Goal: Information Seeking & Learning: Learn about a topic

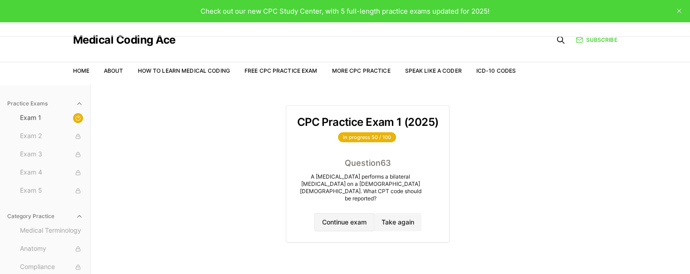
click at [358, 218] on button "Continue exam" at bounding box center [344, 222] width 60 height 18
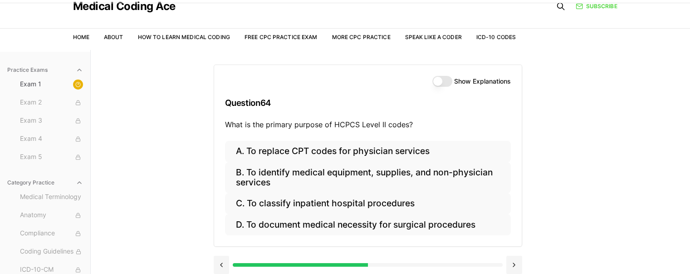
scroll to position [45, 0]
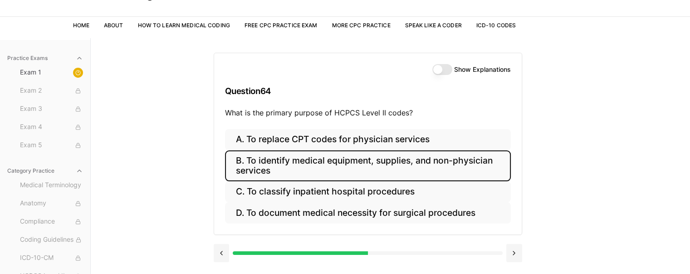
click at [391, 164] on button "B. To identify medical equipment, supplies, and non-physician services" at bounding box center [368, 165] width 286 height 31
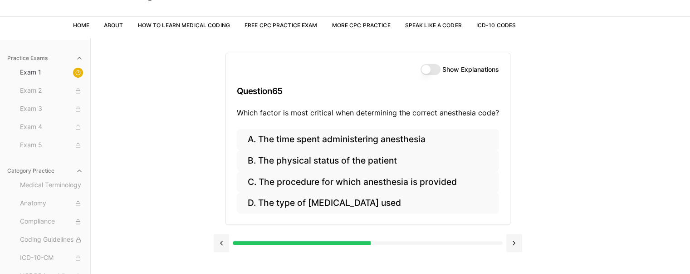
click at [422, 125] on div "Show Explanations Question 65 Which factor is most critical when determining th…" at bounding box center [368, 91] width 284 height 76
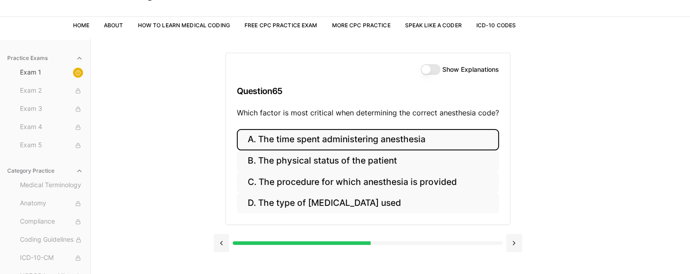
click at [419, 143] on button "A. The time spent administering anesthesia" at bounding box center [368, 139] width 262 height 21
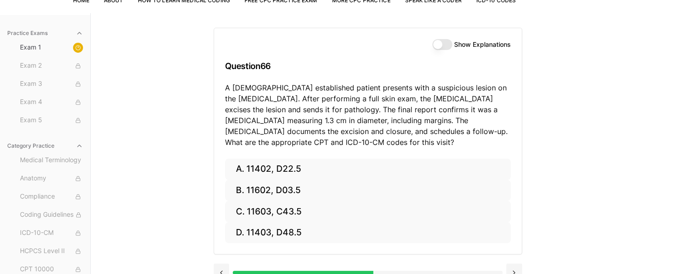
scroll to position [84, 0]
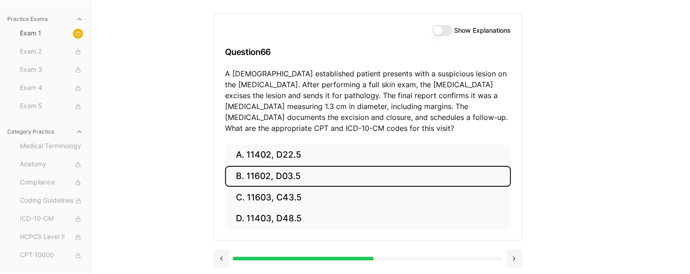
click at [281, 176] on button "B. 11602, D03.5" at bounding box center [368, 176] width 286 height 21
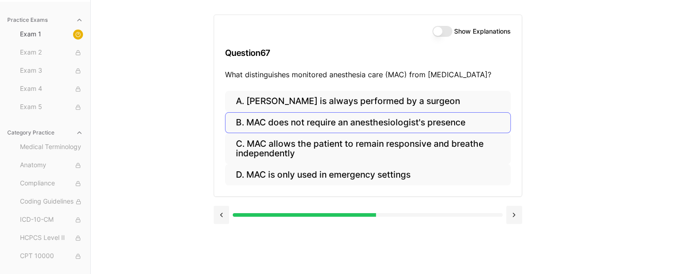
scroll to position [83, 0]
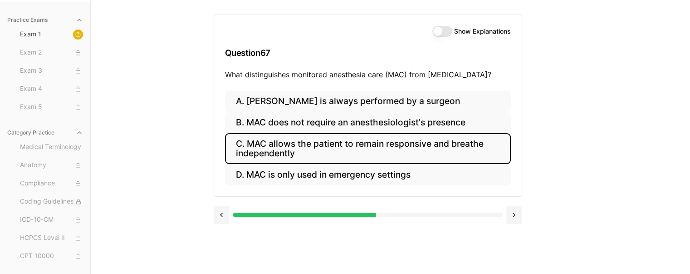
click at [281, 148] on button "C. MAC allows the patient to remain responsive and breathe independently" at bounding box center [368, 148] width 286 height 31
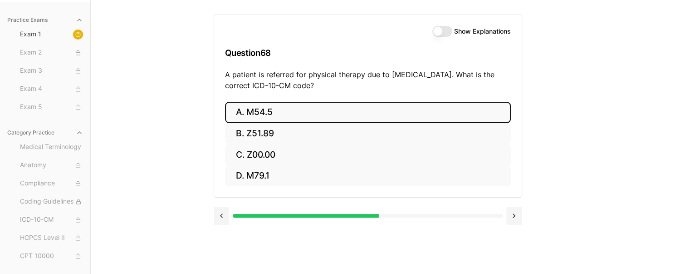
click at [270, 113] on button "A. M54.5" at bounding box center [368, 112] width 286 height 21
click at [296, 114] on button "A. 25260" at bounding box center [368, 112] width 286 height 21
click at [305, 114] on button "A. 61312" at bounding box center [368, 112] width 286 height 21
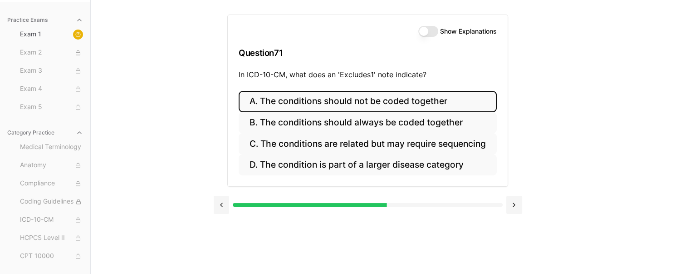
click at [406, 100] on button "A. The conditions should not be coded together" at bounding box center [368, 101] width 258 height 21
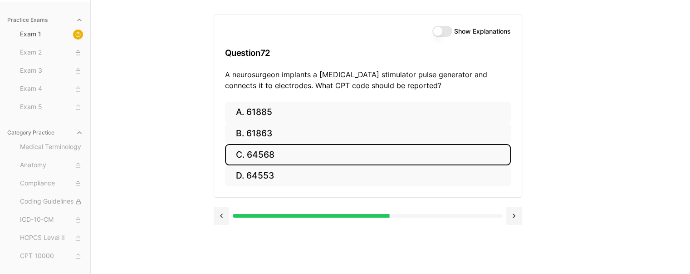
click at [378, 157] on button "C. 64568" at bounding box center [368, 154] width 286 height 21
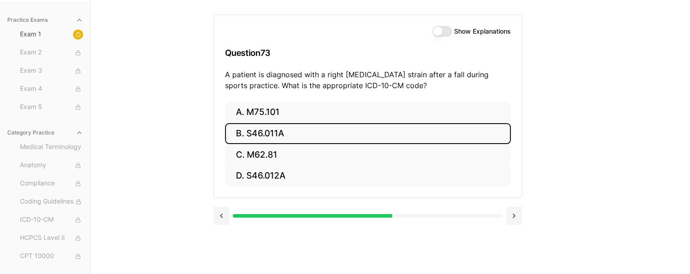
click at [349, 132] on button "B. S46.011A" at bounding box center [368, 133] width 286 height 21
click at [269, 131] on button "B. 20605" at bounding box center [368, 133] width 286 height 21
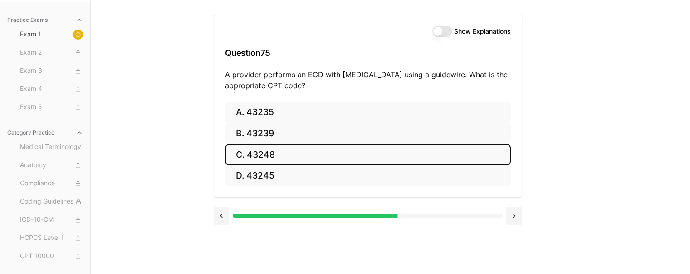
click at [275, 152] on button "C. 43248" at bounding box center [368, 154] width 286 height 21
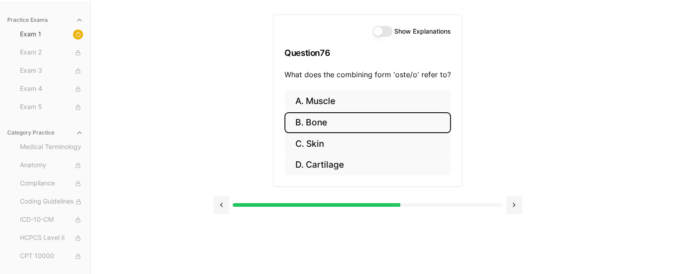
click at [325, 125] on button "B. Bone" at bounding box center [368, 122] width 167 height 21
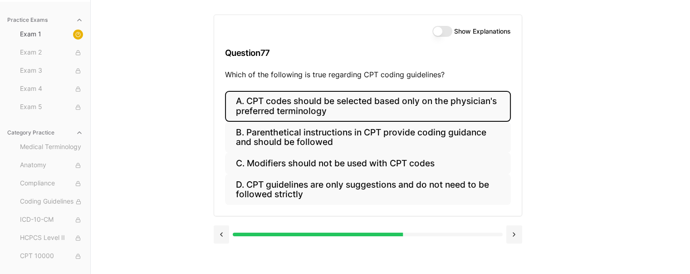
click at [336, 103] on button "A. CPT codes should be selected based only on the physician's preferred termino…" at bounding box center [368, 106] width 286 height 31
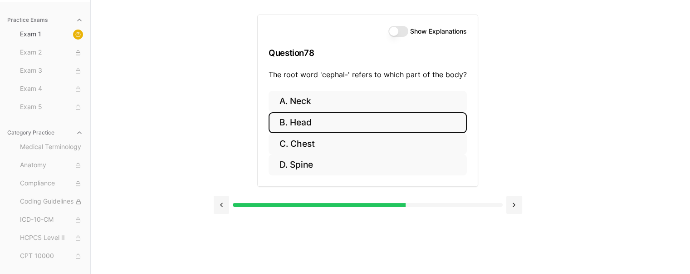
click at [330, 119] on button "B. Head" at bounding box center [368, 122] width 198 height 21
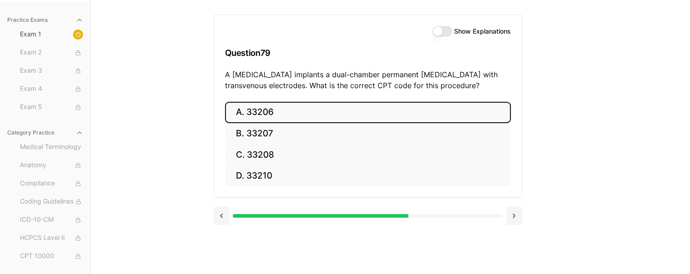
click at [325, 115] on button "A. 33206" at bounding box center [368, 112] width 286 height 21
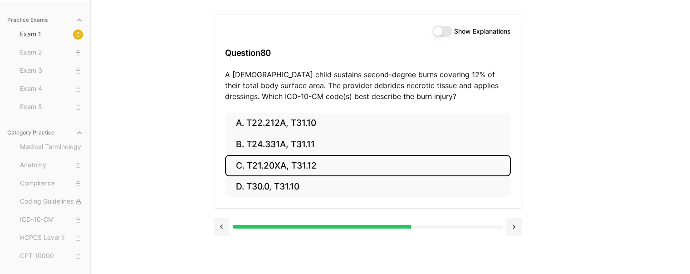
click at [270, 165] on button "C. T21.20XA, T31.12" at bounding box center [368, 165] width 286 height 21
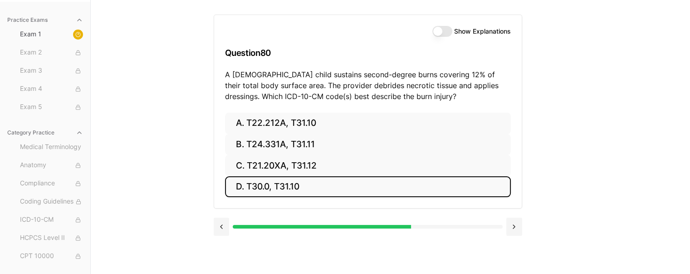
click at [273, 176] on button "D. T30.0, T31.10" at bounding box center [368, 186] width 286 height 21
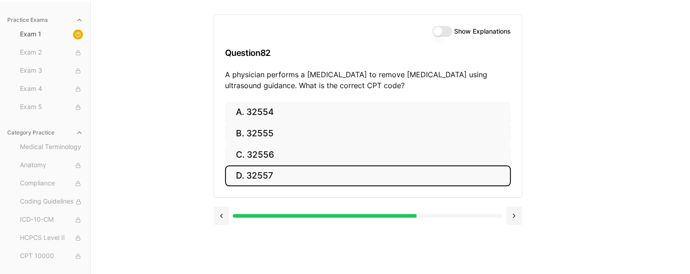
click at [278, 174] on button "D. 32557" at bounding box center [368, 175] width 286 height 21
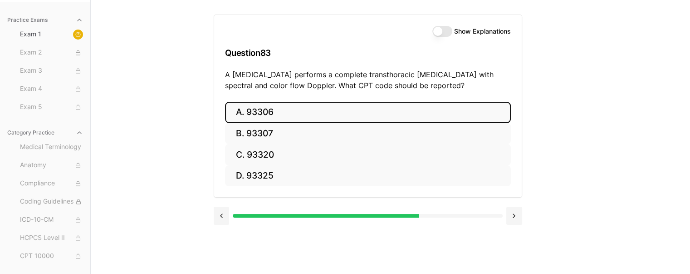
click at [269, 111] on button "A. 93306" at bounding box center [368, 112] width 286 height 21
click at [279, 110] on button "A. 35301" at bounding box center [368, 112] width 286 height 21
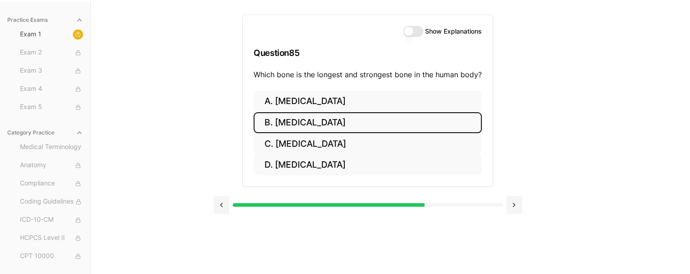
click at [285, 121] on button "B. Femur" at bounding box center [368, 122] width 228 height 21
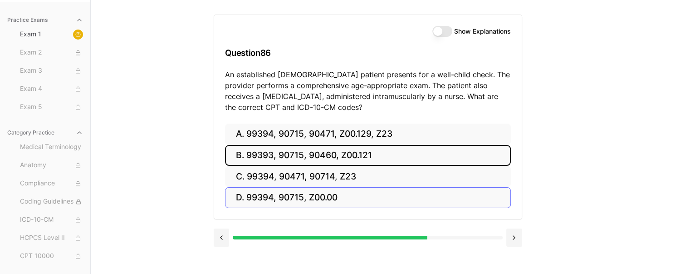
click at [271, 156] on button "B. 99393, 90715, 90460, Z00.121" at bounding box center [368, 155] width 286 height 21
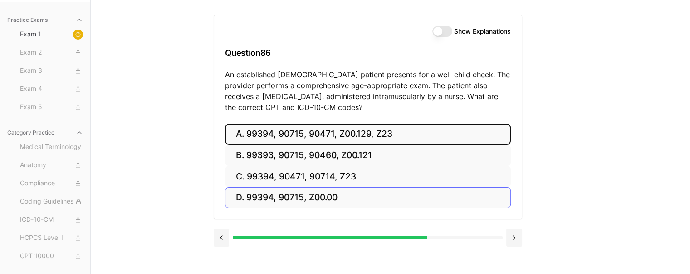
click at [261, 155] on div "A. 99394, 90715, 90471, Z00.129, Z23 B. 99393, 90715, 90460, Z00.121 C. 99394, …" at bounding box center [368, 165] width 286 height 85
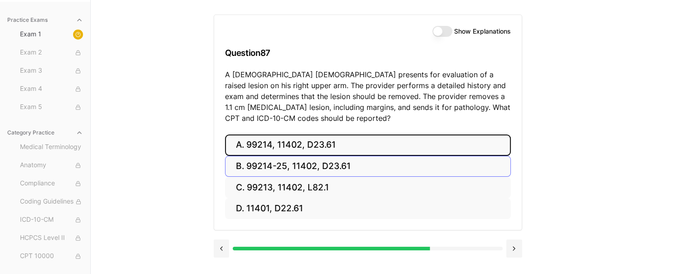
scroll to position [38, 0]
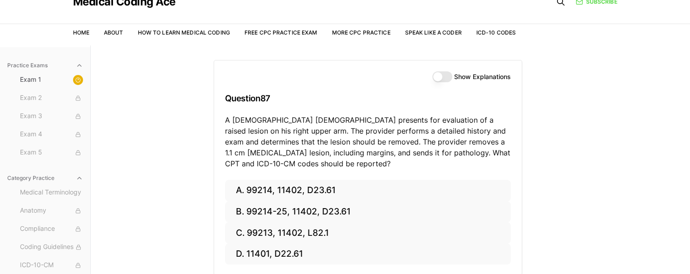
drag, startPoint x: 286, startPoint y: 208, endPoint x: 560, endPoint y: 187, distance: 275.4
click at [560, 187] on div "Show Explanations Question 87 A 63-year-old male presents for evaluation of a r…" at bounding box center [391, 182] width 354 height 274
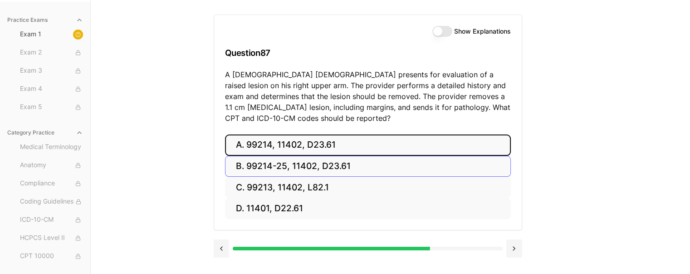
click at [249, 147] on button "A. 99214, 11402, D23.61" at bounding box center [368, 144] width 286 height 21
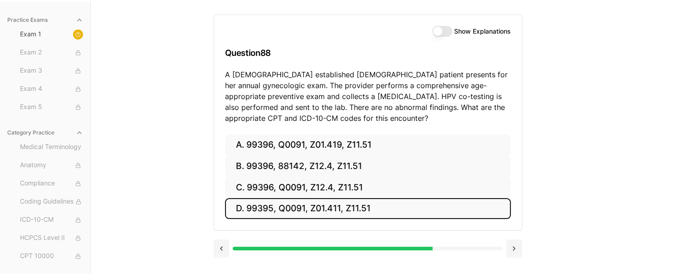
click at [301, 215] on button "D. 99395, Q0091, Z01.411, Z11.51" at bounding box center [368, 208] width 286 height 21
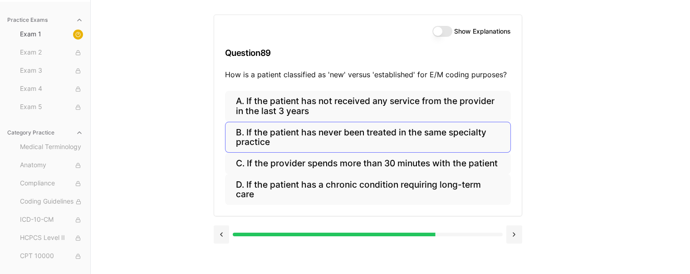
click at [344, 132] on button "B. If the patient has never been treated in the same specialty practice" at bounding box center [368, 137] width 286 height 31
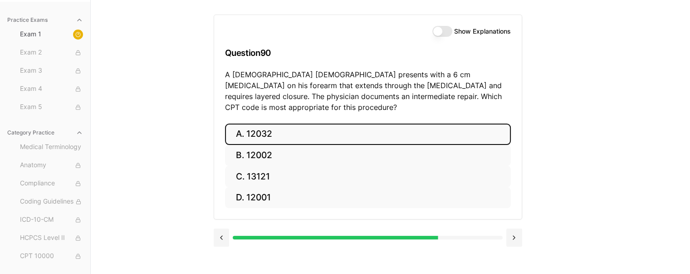
click at [261, 125] on button "A. 12032" at bounding box center [368, 133] width 286 height 21
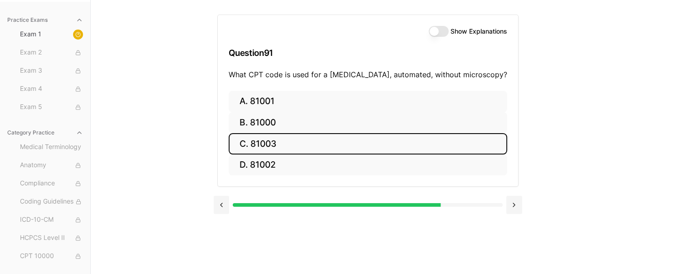
click at [264, 141] on button "C. 81003" at bounding box center [368, 143] width 279 height 21
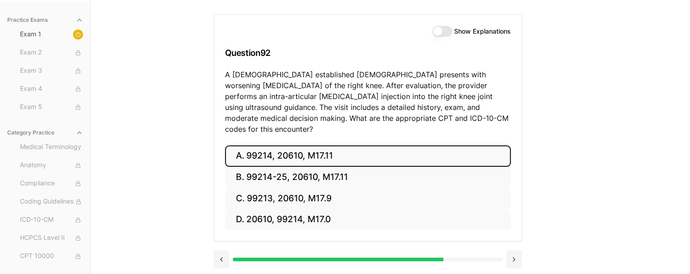
click at [339, 146] on button "A. 99214, 20610, M17.11" at bounding box center [368, 155] width 286 height 21
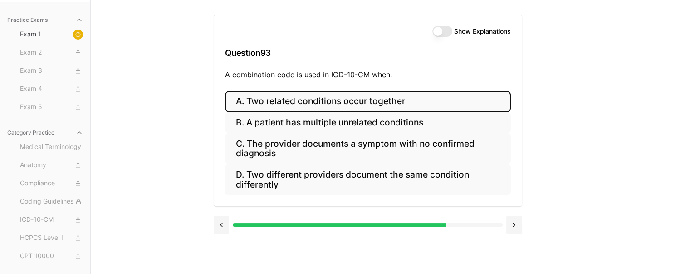
click at [253, 100] on button "A. Two related conditions occur together" at bounding box center [368, 101] width 286 height 21
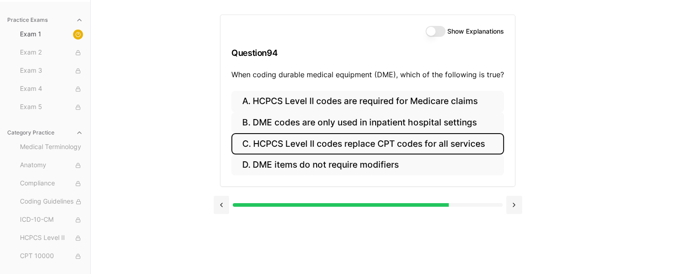
click at [305, 145] on button "C. HCPCS Level II codes replace CPT codes for all services" at bounding box center [367, 143] width 273 height 21
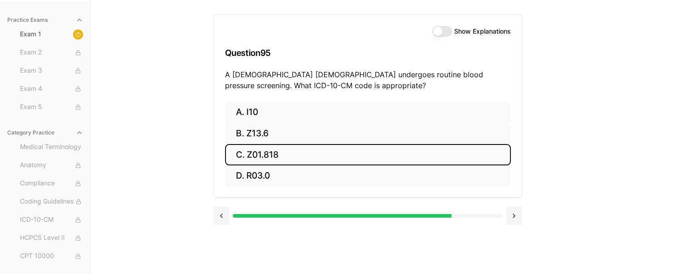
click at [305, 145] on button "C. Z01.818" at bounding box center [368, 154] width 286 height 21
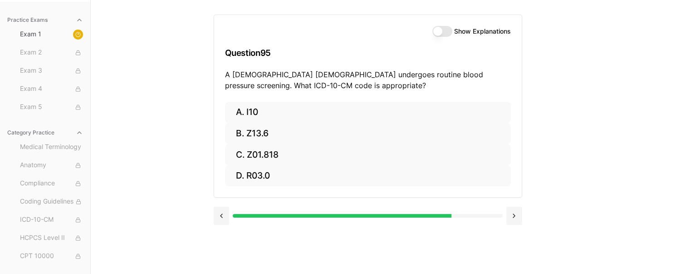
click at [305, 102] on div "Show Explanations Question 95 A 52-year-old male undergoes routine blood pressu…" at bounding box center [368, 58] width 308 height 87
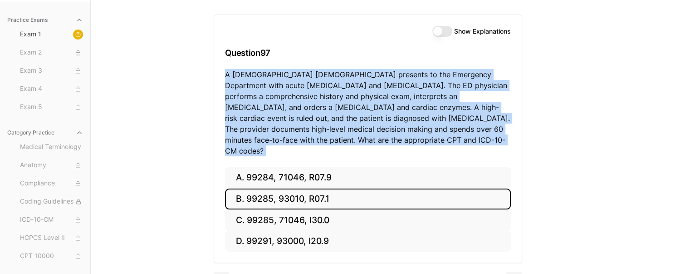
click at [471, 190] on button "B. 99285, 93010, R07.1" at bounding box center [368, 198] width 286 height 21
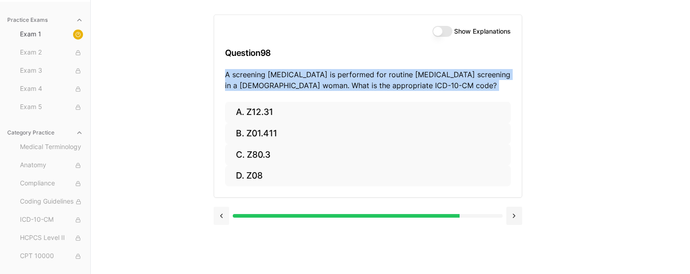
click at [223, 214] on button at bounding box center [222, 215] width 16 height 18
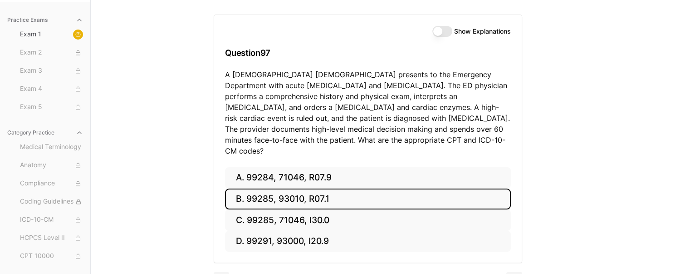
click at [222, 214] on div "A. 99284, 71046, R07.9 B. 99285, 93010, R07.1 C. 99285, 71046, I30.0 D. 99291, …" at bounding box center [368, 215] width 308 height 96
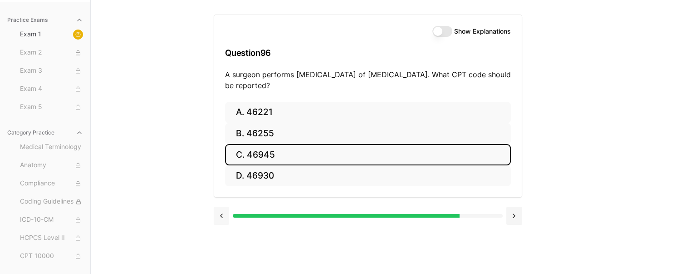
click at [221, 214] on button at bounding box center [222, 215] width 16 height 18
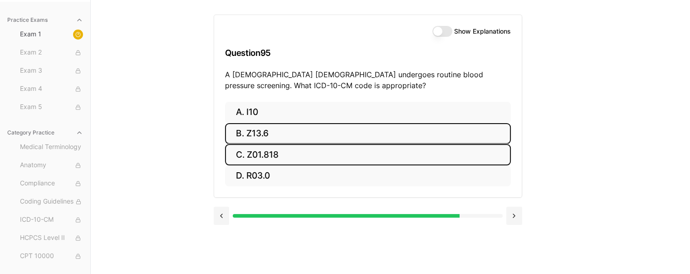
click at [272, 132] on button "B. Z13.6" at bounding box center [368, 133] width 286 height 21
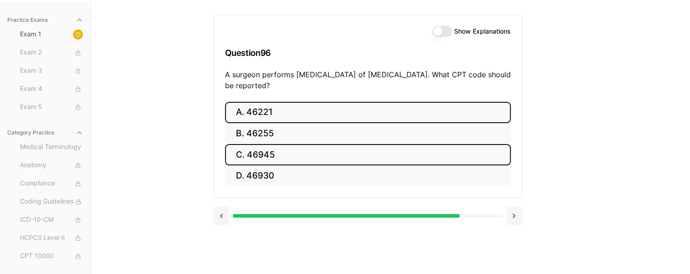
click at [256, 110] on button "A. 46221" at bounding box center [368, 112] width 286 height 21
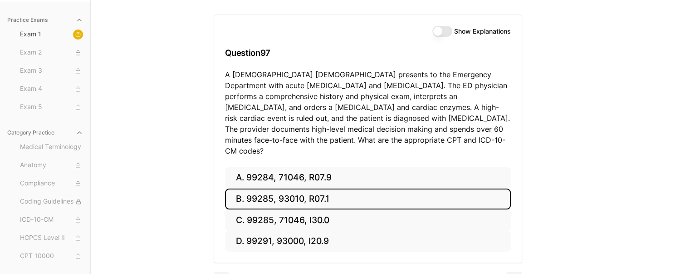
scroll to position [95, 0]
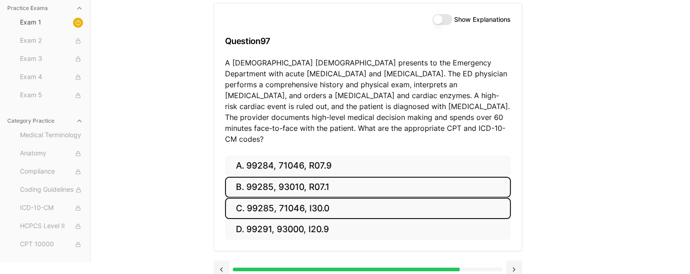
click at [287, 199] on button "C. 99285, 71046, I30.0" at bounding box center [368, 207] width 286 height 21
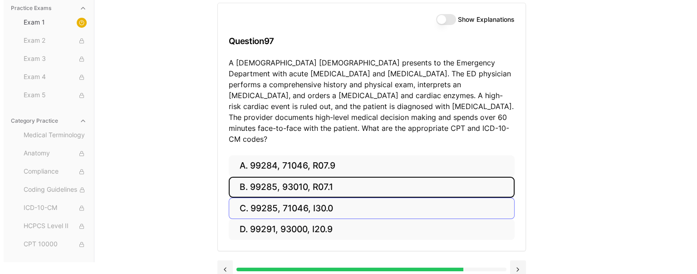
scroll to position [83, 0]
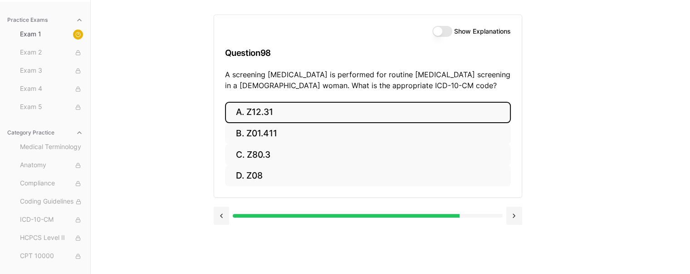
click at [254, 113] on button "A. Z12.31" at bounding box center [368, 112] width 286 height 21
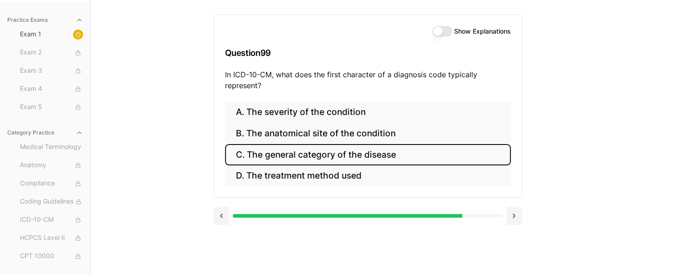
click at [272, 162] on button "C. The general category of the disease" at bounding box center [368, 154] width 286 height 21
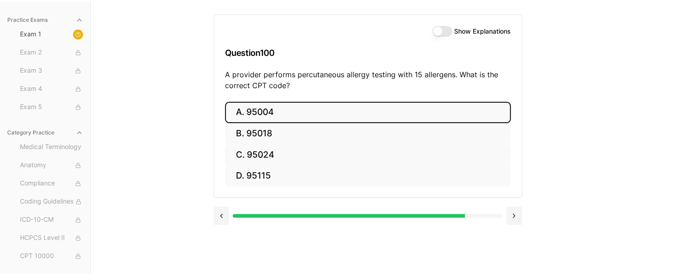
click at [270, 108] on button "A. 95004" at bounding box center [368, 112] width 286 height 21
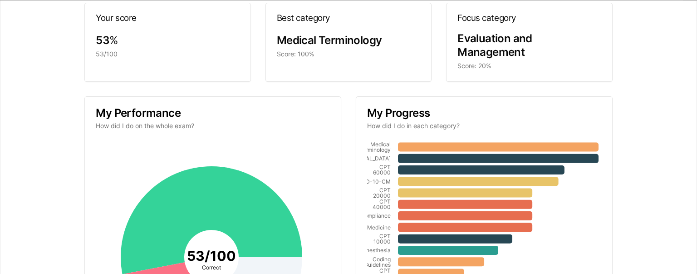
scroll to position [0, 0]
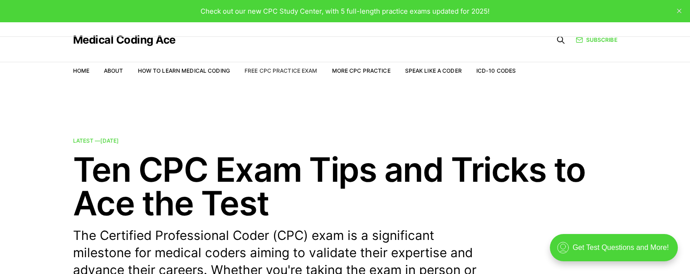
click at [278, 69] on link "Free CPC Practice Exam" at bounding box center [281, 70] width 73 height 7
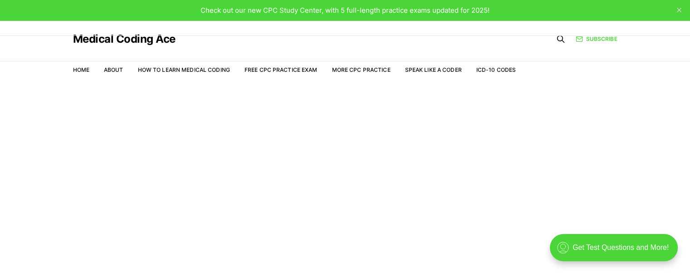
scroll to position [22, 0]
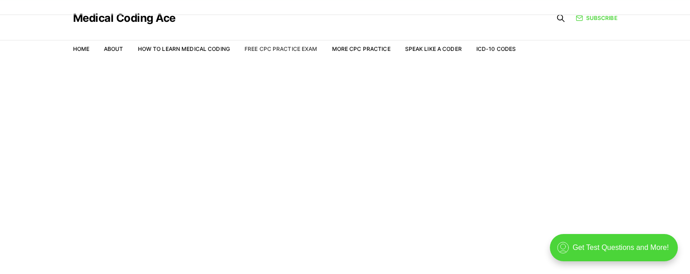
click at [288, 48] on link "Free CPC Practice Exam" at bounding box center [281, 48] width 73 height 7
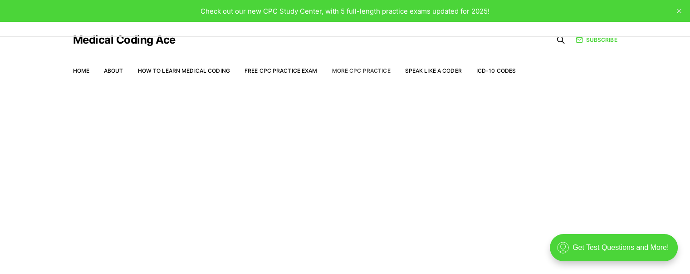
click at [359, 70] on link "More CPC Practice" at bounding box center [361, 70] width 59 height 7
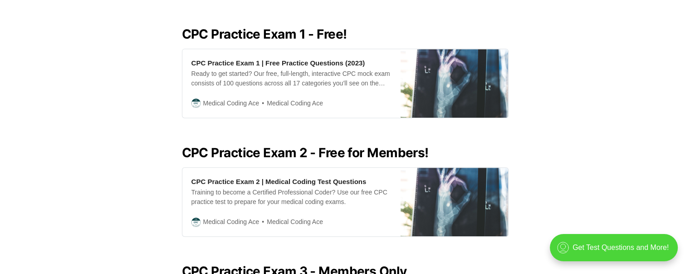
scroll to position [318, 0]
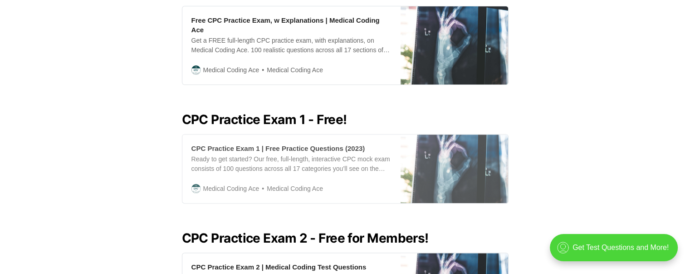
click at [223, 183] on span "Medical Coding Ace" at bounding box center [231, 188] width 56 height 10
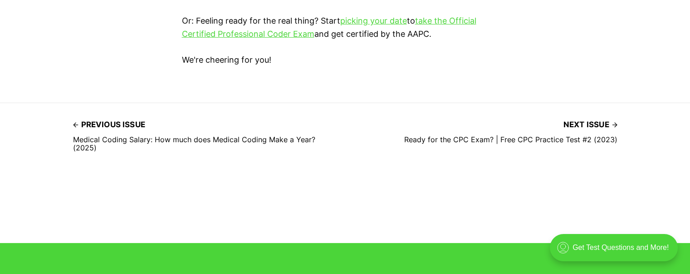
scroll to position [2753, 0]
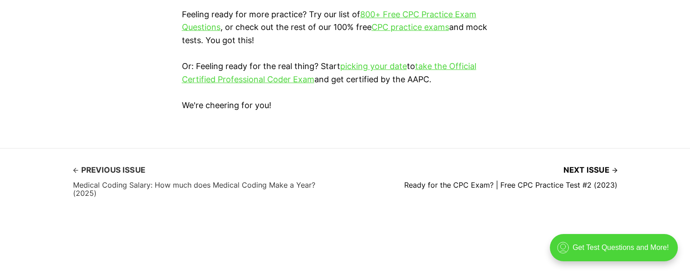
click at [128, 165] on span "Previous issue" at bounding box center [109, 170] width 72 height 14
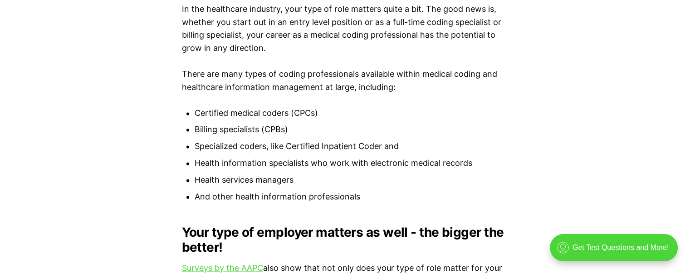
scroll to position [1259, 0]
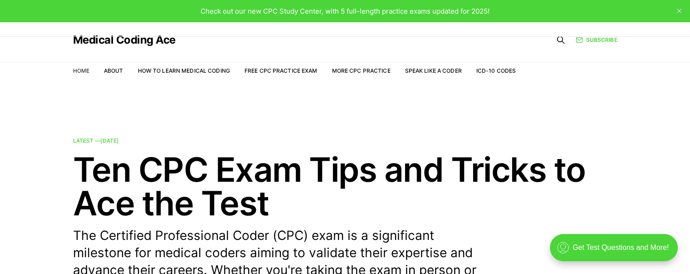
click at [84, 69] on link "Home" at bounding box center [81, 70] width 16 height 7
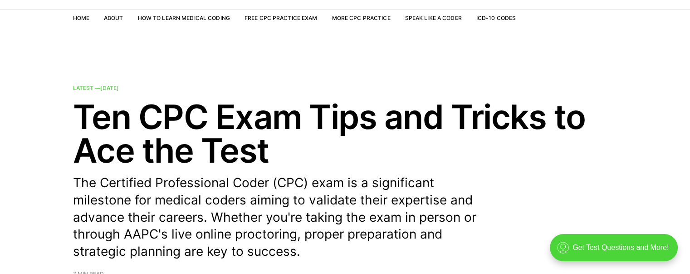
scroll to position [45, 0]
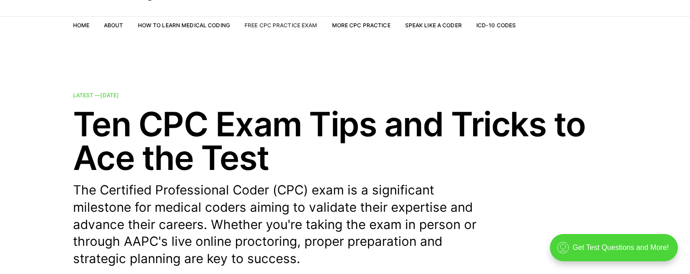
click at [262, 24] on link "Free CPC Practice Exam" at bounding box center [281, 25] width 73 height 7
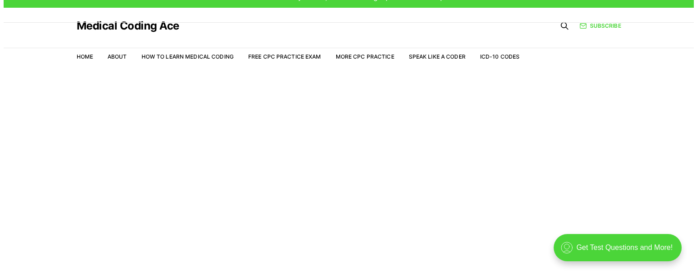
scroll to position [22, 0]
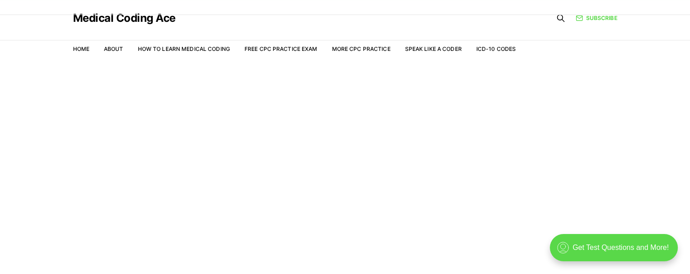
click at [611, 250] on div ".cls-1{fill:none;stroke:currentColor;stroke-linecap:round;stroke-linejoin:round…" at bounding box center [614, 247] width 128 height 27
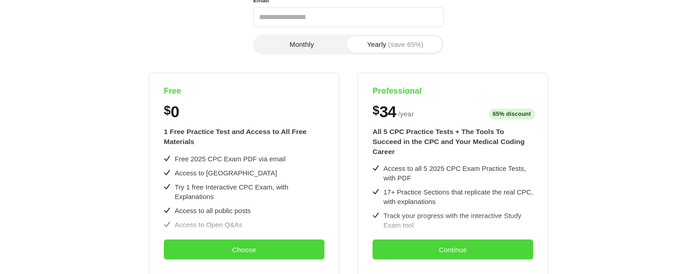
scroll to position [182, 0]
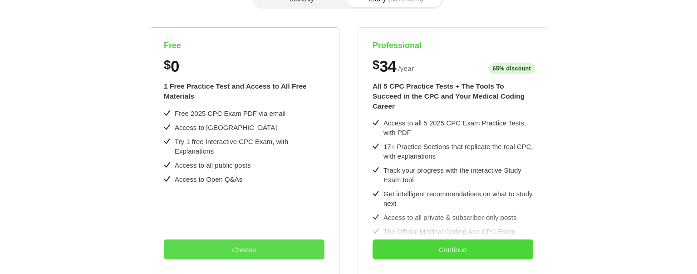
click at [252, 242] on button "Choose" at bounding box center [244, 249] width 161 height 20
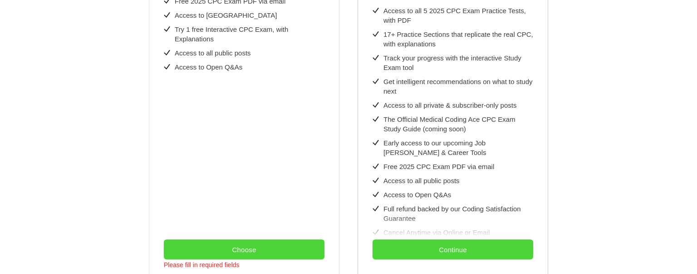
scroll to position [373, 0]
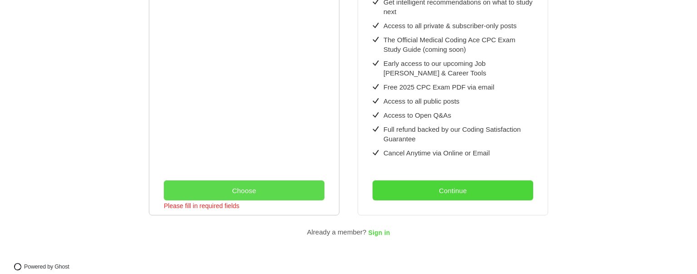
click at [233, 180] on button "Choose" at bounding box center [244, 190] width 161 height 20
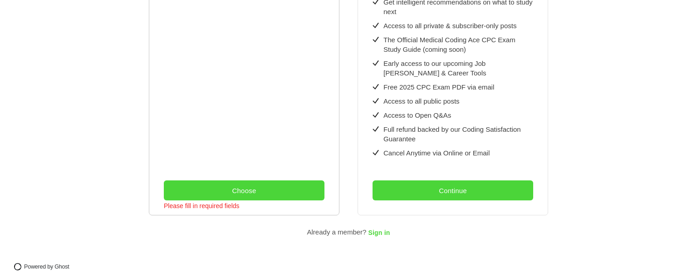
drag, startPoint x: 223, startPoint y: 199, endPoint x: 227, endPoint y: 194, distance: 6.8
click at [223, 200] on div "Please fill in required fields" at bounding box center [202, 209] width 76 height 18
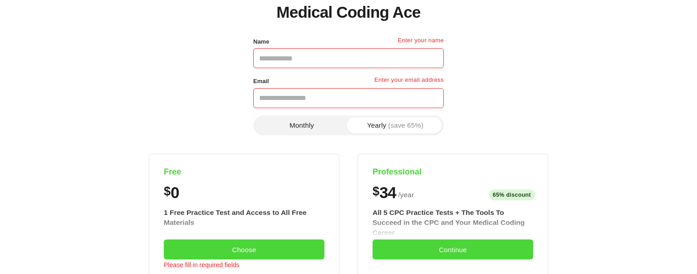
scroll to position [0, 0]
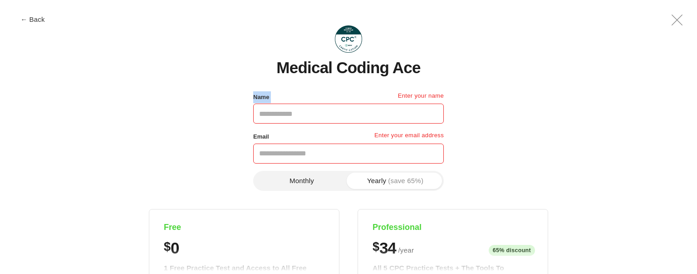
drag, startPoint x: 322, startPoint y: 103, endPoint x: 318, endPoint y: 116, distance: 14.4
click at [318, 116] on section "Name Enter your name" at bounding box center [348, 107] width 191 height 33
click at [318, 116] on input "Name" at bounding box center [348, 113] width 191 height 20
type input "**********"
click at [334, 154] on input "**********" at bounding box center [348, 153] width 191 height 20
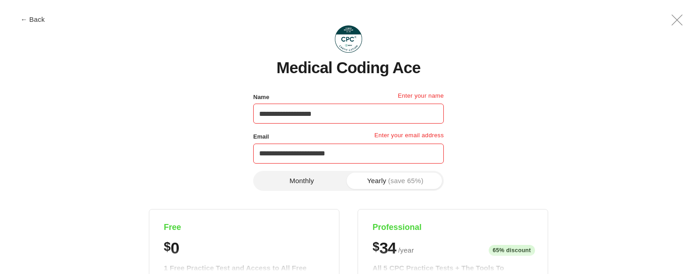
drag, startPoint x: 346, startPoint y: 152, endPoint x: 205, endPoint y: 176, distance: 142.6
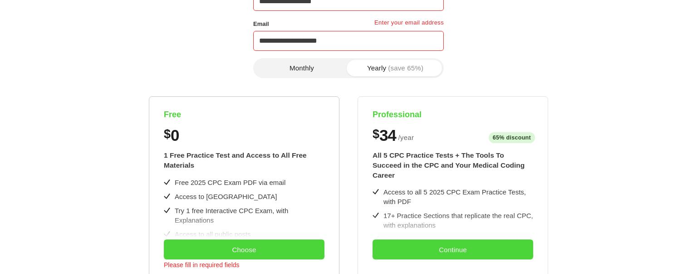
scroll to position [182, 0]
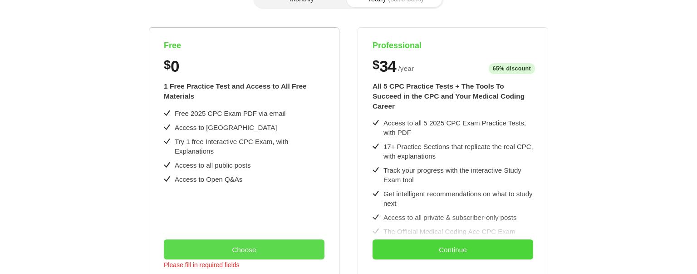
type input "**********"
click at [245, 253] on button "Choose" at bounding box center [244, 249] width 161 height 20
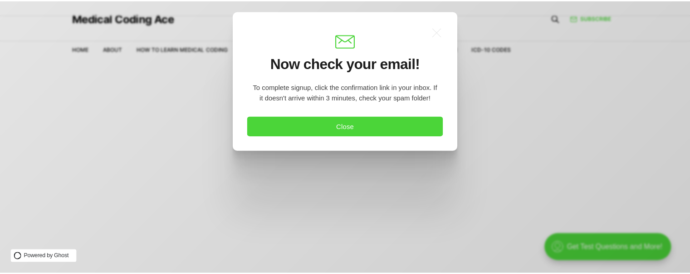
scroll to position [0, 0]
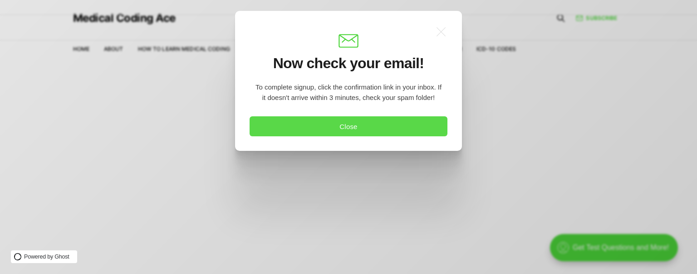
click at [350, 124] on button "Close" at bounding box center [349, 126] width 198 height 20
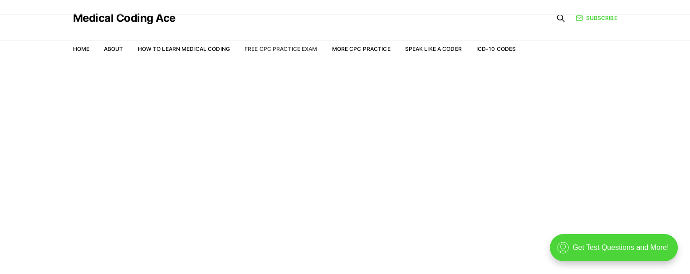
click at [265, 45] on li "Free CPC Practice Exam" at bounding box center [281, 49] width 73 height 8
click at [265, 49] on link "Free CPC Practice Exam" at bounding box center [281, 48] width 73 height 7
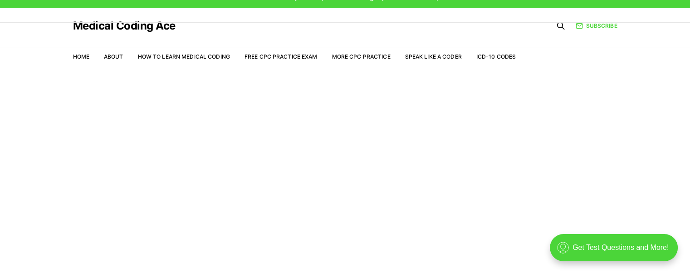
scroll to position [22, 0]
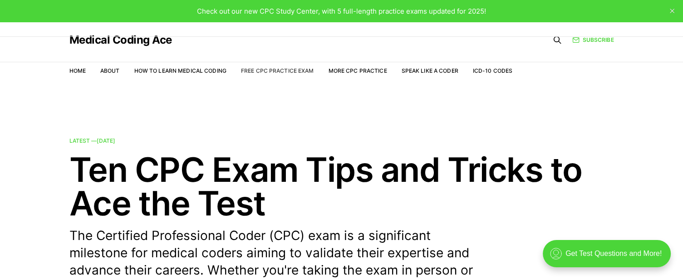
click at [300, 73] on link "Free CPC Practice Exam" at bounding box center [277, 70] width 73 height 7
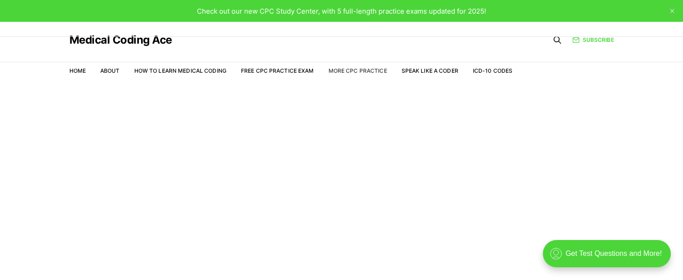
click at [367, 67] on link "More CPC Practice" at bounding box center [357, 70] width 59 height 7
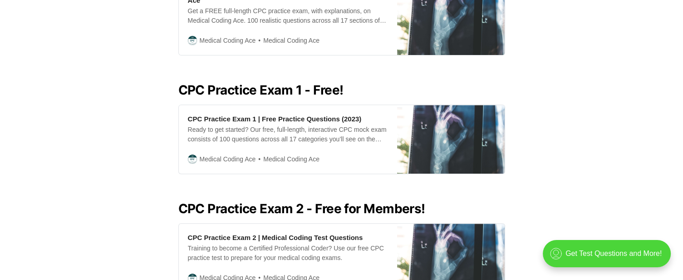
scroll to position [363, 0]
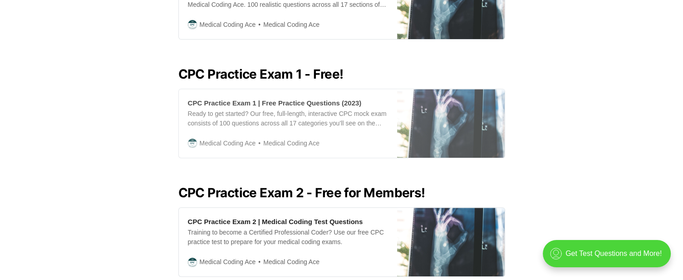
click at [232, 98] on div "CPC Practice Exam 1 | Free Practice Questions (2023)" at bounding box center [275, 103] width 174 height 10
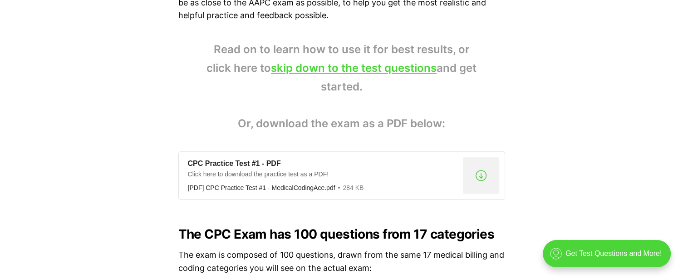
scroll to position [635, 0]
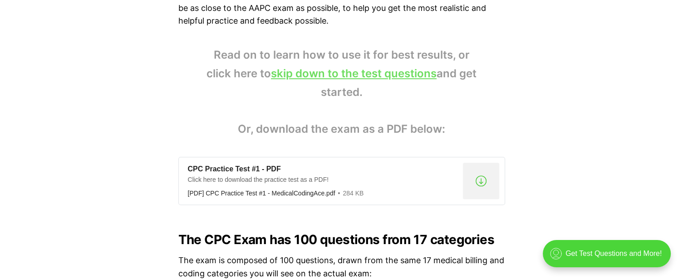
click at [318, 75] on link "skip down to the test questions" at bounding box center [354, 73] width 166 height 13
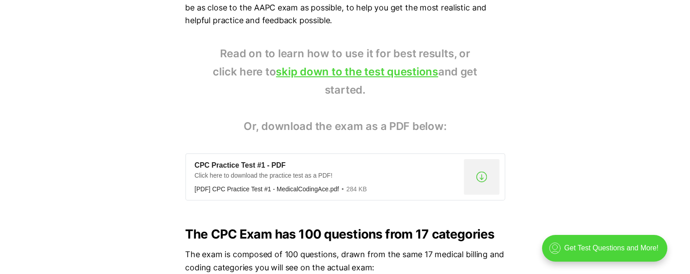
scroll to position [2080, 0]
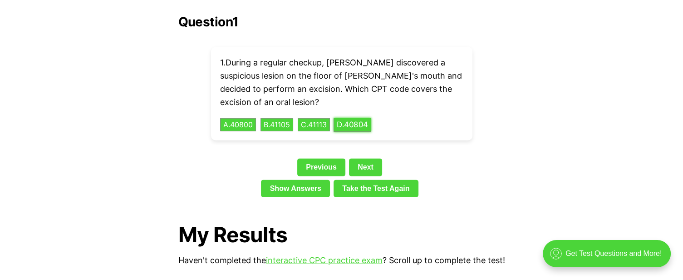
click at [359, 118] on button "D . 40804" at bounding box center [353, 125] width 38 height 14
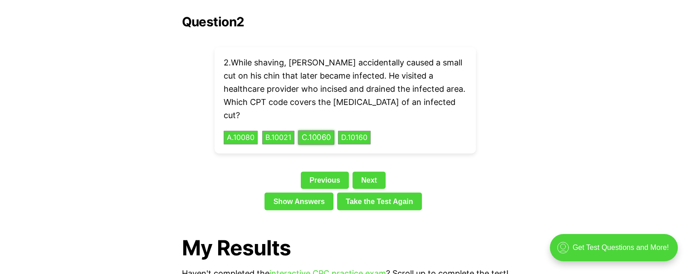
click at [319, 131] on button "C . 10060" at bounding box center [316, 138] width 36 height 14
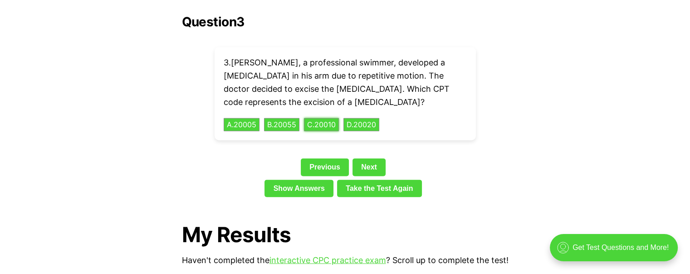
click at [304, 118] on button "C . 20010" at bounding box center [321, 125] width 35 height 14
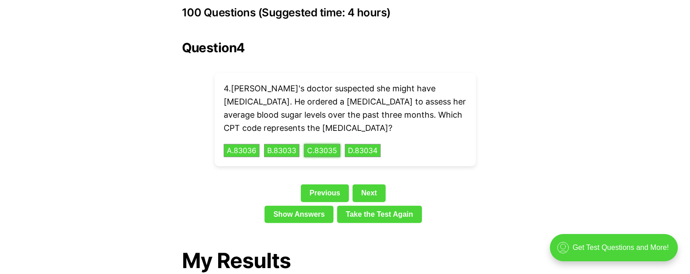
scroll to position [2034, 0]
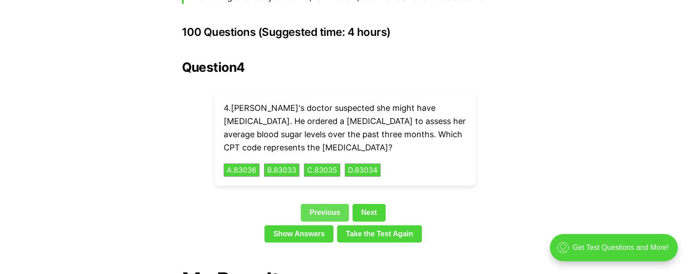
click at [333, 204] on link "Previous" at bounding box center [325, 212] width 48 height 17
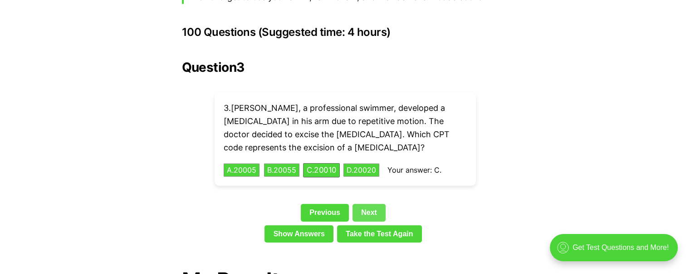
click at [371, 204] on link "Next" at bounding box center [369, 212] width 33 height 17
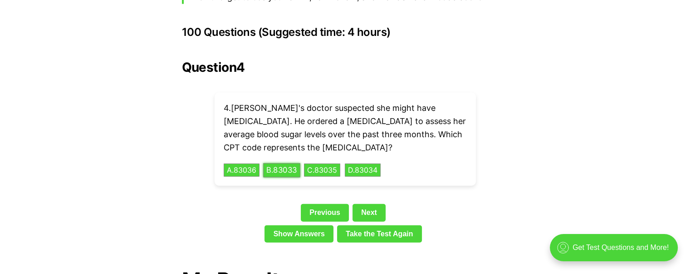
click at [294, 163] on button "B . 83033" at bounding box center [281, 170] width 37 height 14
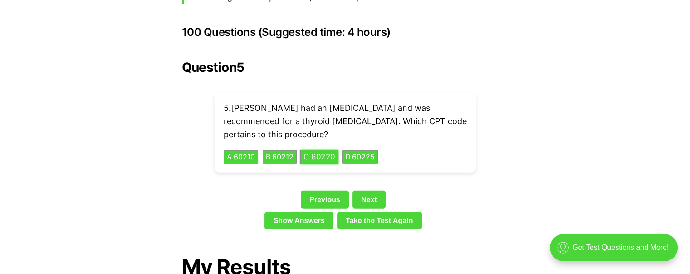
click at [331, 150] on button "C . 60220" at bounding box center [319, 157] width 38 height 14
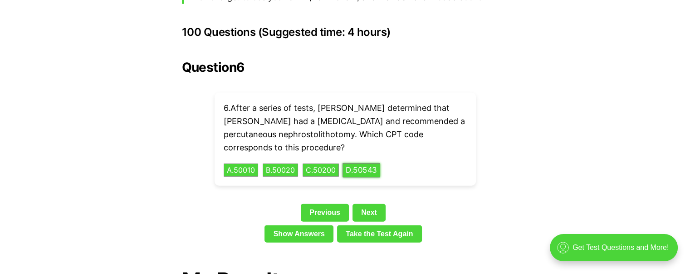
click at [359, 163] on button "D . 50543" at bounding box center [362, 170] width 38 height 14
